Goal: Task Accomplishment & Management: Manage account settings

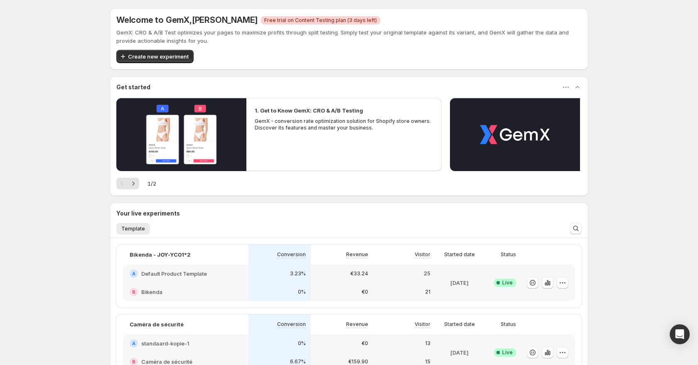
click at [277, 19] on span "Free trial on Content Testing plan (3 days left)" at bounding box center [320, 20] width 113 height 7
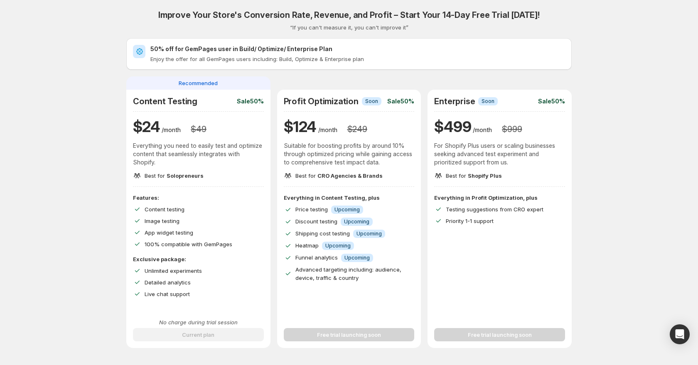
drag, startPoint x: 390, startPoint y: 54, endPoint x: 436, endPoint y: 39, distance: 48.2
click at [390, 54] on div "50% off for GemPages user in Build/ Optimize/ Enterprise Plan Enjoy the offer f…" at bounding box center [357, 54] width 415 height 18
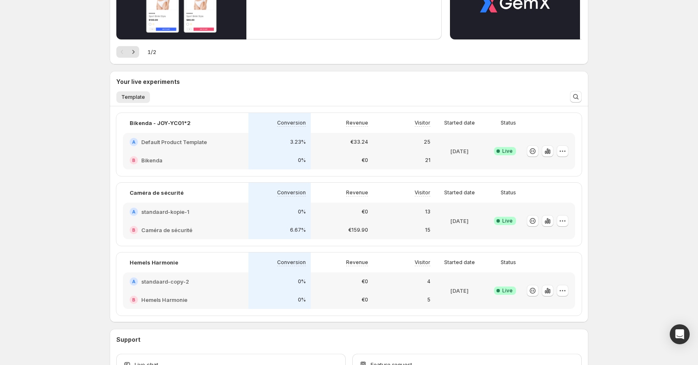
scroll to position [133, 0]
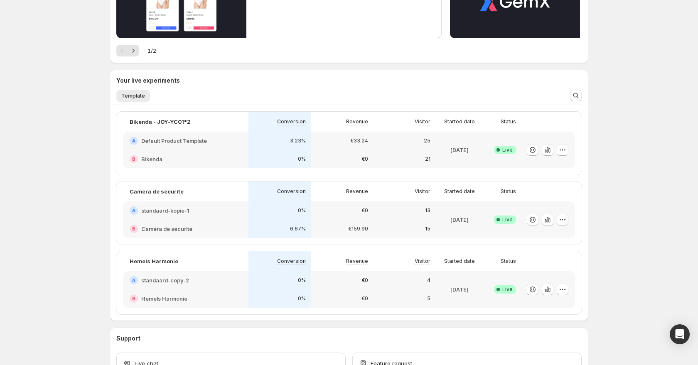
click at [147, 224] on div "B Caméra de sécurité" at bounding box center [185, 229] width 125 height 18
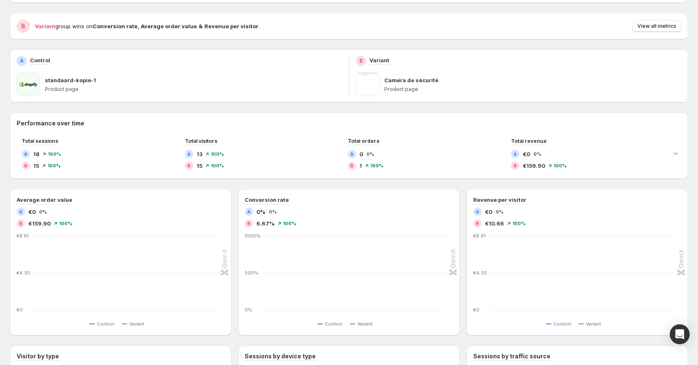
scroll to position [182, 0]
